Goal: Transaction & Acquisition: Purchase product/service

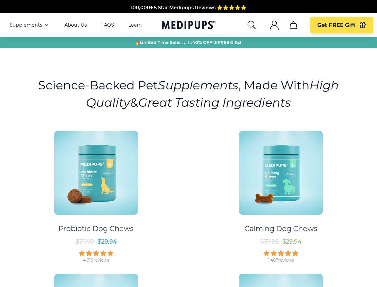
click at [189, 143] on div "Probiotic Dog Chews $ 37.99 $ 29.94 4,818 reviews Calming Dog Chews $ 37.99 $ 2…" at bounding box center [189, 265] width 370 height 280
click at [30, 25] on span "Supplements" at bounding box center [26, 25] width 33 height 6
click at [46, 25] on icon "button" at bounding box center [46, 25] width 7 height 7
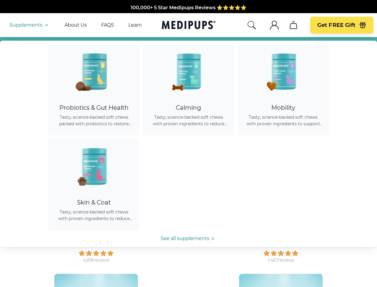
click at [252, 25] on icon "search" at bounding box center [252, 25] width 10 height 10
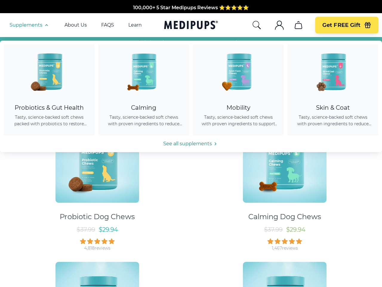
click at [275, 25] on icon ".cls-1{fill:none;stroke:currentColor;stroke-miterlimit:10;stroke-width:1.5px;}" at bounding box center [280, 25] width 10 height 10
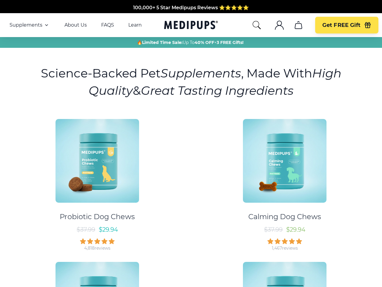
click at [275, 25] on icon ".cls-1{fill:none;stroke:currentColor;stroke-miterlimit:10;stroke-width:1.5px;}" at bounding box center [280, 25] width 10 height 10
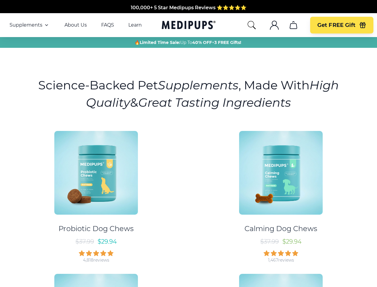
click at [293, 25] on icon "cart" at bounding box center [294, 25] width 10 height 10
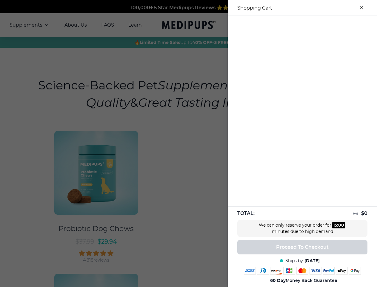
click at [293, 25] on div at bounding box center [188, 143] width 377 height 287
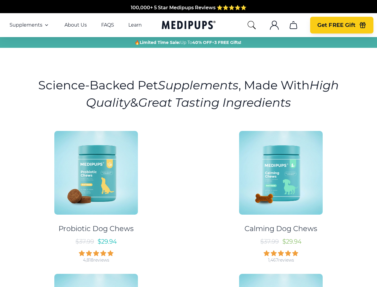
click at [342, 25] on span "Get FREE Gift" at bounding box center [337, 25] width 38 height 7
